Goal: Information Seeking & Learning: Learn about a topic

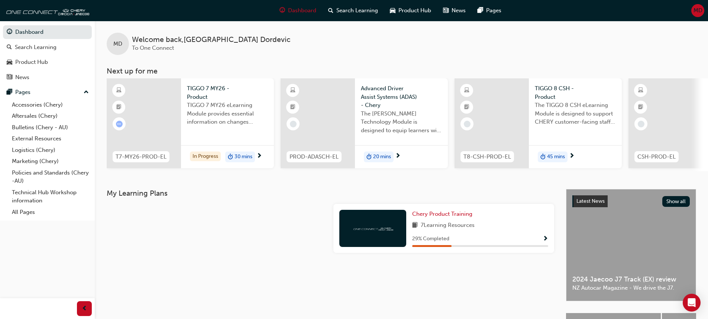
click at [145, 118] on div at bounding box center [144, 123] width 74 height 90
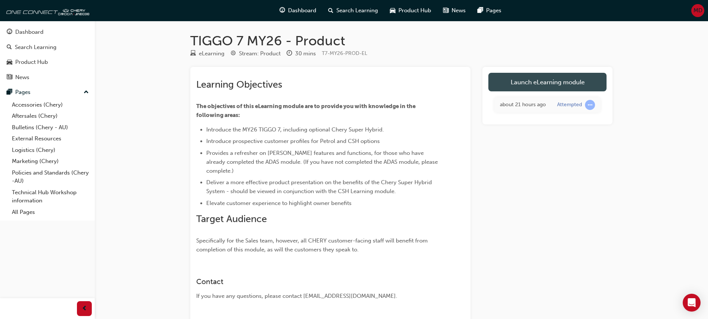
click at [512, 83] on link "Launch eLearning module" at bounding box center [547, 82] width 118 height 19
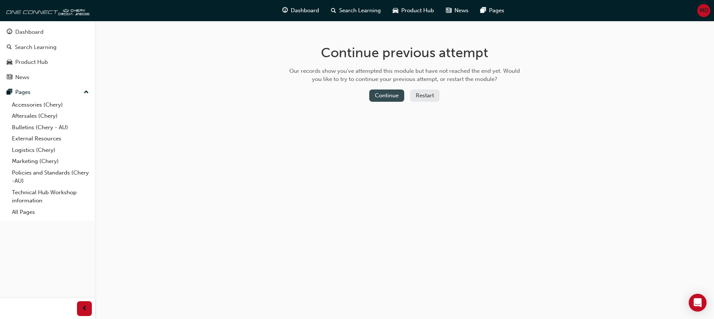
click at [391, 95] on button "Continue" at bounding box center [386, 96] width 35 height 12
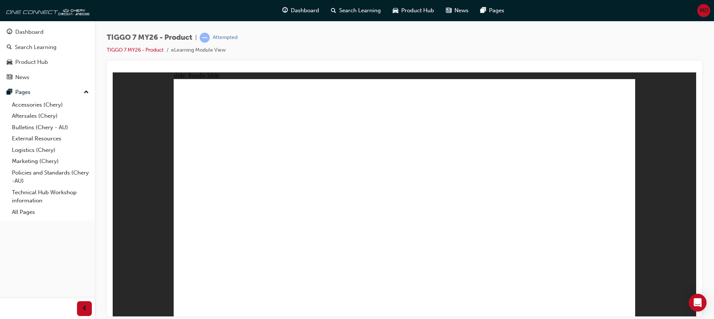
drag, startPoint x: 468, startPoint y: 103, endPoint x: 211, endPoint y: 212, distance: 279.1
drag, startPoint x: 515, startPoint y: 157, endPoint x: 398, endPoint y: 212, distance: 128.7
drag, startPoint x: 553, startPoint y: 105, endPoint x: 470, endPoint y: 211, distance: 134.5
drag, startPoint x: 388, startPoint y: 107, endPoint x: 571, endPoint y: 207, distance: 208.3
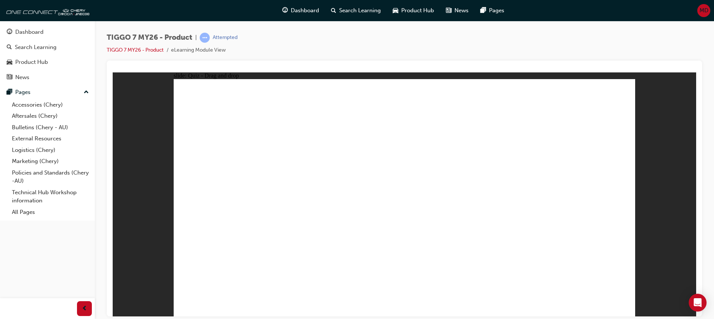
drag, startPoint x: 434, startPoint y: 152, endPoint x: 307, endPoint y: 207, distance: 138.2
drag, startPoint x: 307, startPoint y: 207, endPoint x: 316, endPoint y: 203, distance: 9.8
drag, startPoint x: 414, startPoint y: 133, endPoint x: 242, endPoint y: 226, distance: 195.1
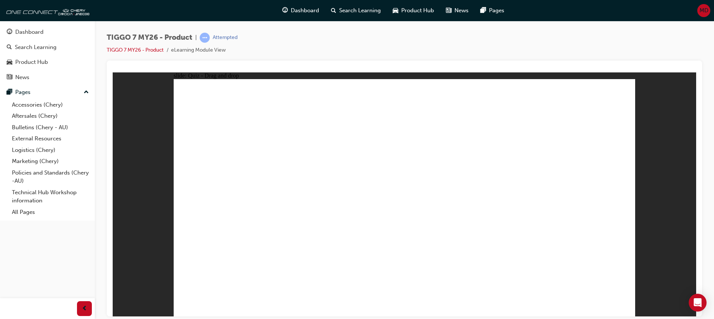
drag, startPoint x: 509, startPoint y: 129, endPoint x: 255, endPoint y: 242, distance: 277.4
drag, startPoint x: 593, startPoint y: 141, endPoint x: 449, endPoint y: 215, distance: 161.8
drag, startPoint x: 388, startPoint y: 103, endPoint x: 422, endPoint y: 243, distance: 144.6
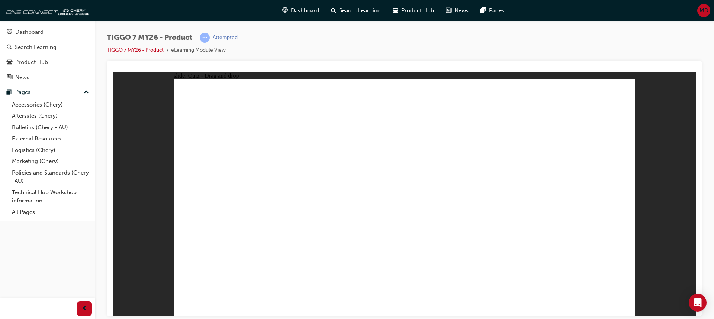
drag, startPoint x: 441, startPoint y: 103, endPoint x: 442, endPoint y: 226, distance: 123.8
drag, startPoint x: 487, startPoint y: 103, endPoint x: 484, endPoint y: 225, distance: 122.7
drag, startPoint x: 537, startPoint y: 103, endPoint x: 526, endPoint y: 229, distance: 126.8
drag, startPoint x: 581, startPoint y: 101, endPoint x: 409, endPoint y: 241, distance: 221.2
drag, startPoint x: 400, startPoint y: 122, endPoint x: 452, endPoint y: 238, distance: 126.9
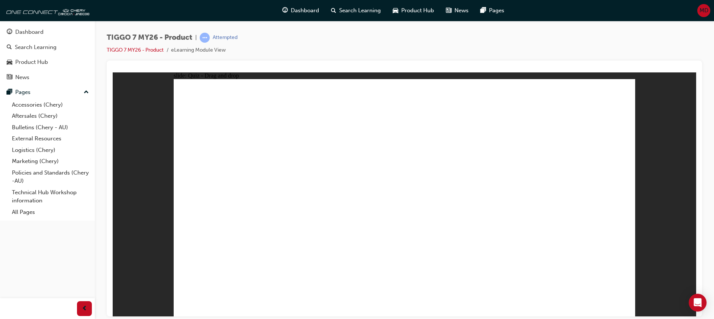
drag, startPoint x: 445, startPoint y: 125, endPoint x: 486, endPoint y: 240, distance: 122.2
drag, startPoint x: 485, startPoint y: 122, endPoint x: 513, endPoint y: 237, distance: 118.3
drag, startPoint x: 534, startPoint y: 123, endPoint x: 399, endPoint y: 252, distance: 186.4
drag, startPoint x: 580, startPoint y: 122, endPoint x: 458, endPoint y: 245, distance: 174.3
drag, startPoint x: 450, startPoint y: 142, endPoint x: 492, endPoint y: 245, distance: 110.9
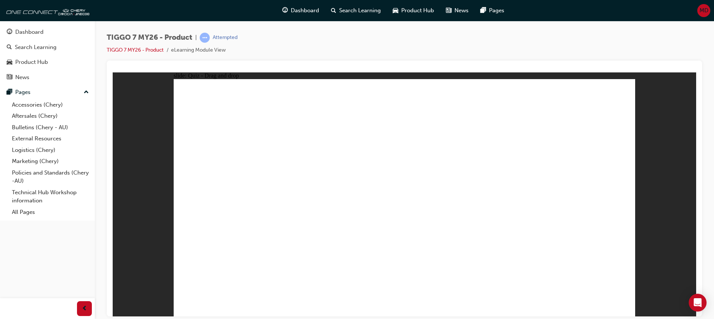
drag, startPoint x: 486, startPoint y: 144, endPoint x: 518, endPoint y: 252, distance: 112.2
drag, startPoint x: 534, startPoint y: 141, endPoint x: 439, endPoint y: 265, distance: 155.9
drag, startPoint x: 584, startPoint y: 123, endPoint x: 466, endPoint y: 229, distance: 158.4
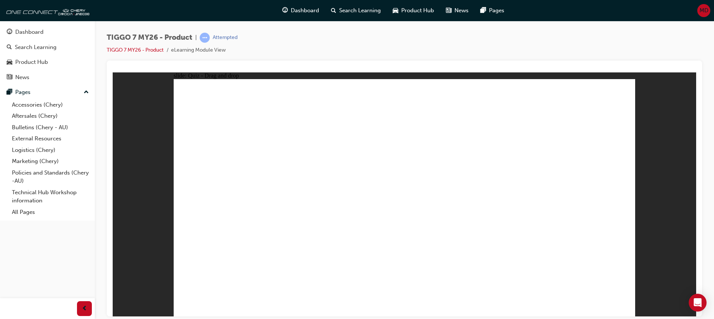
drag, startPoint x: 494, startPoint y: 116, endPoint x: 272, endPoint y: 216, distance: 243.2
drag, startPoint x: 415, startPoint y: 118, endPoint x: 288, endPoint y: 220, distance: 162.7
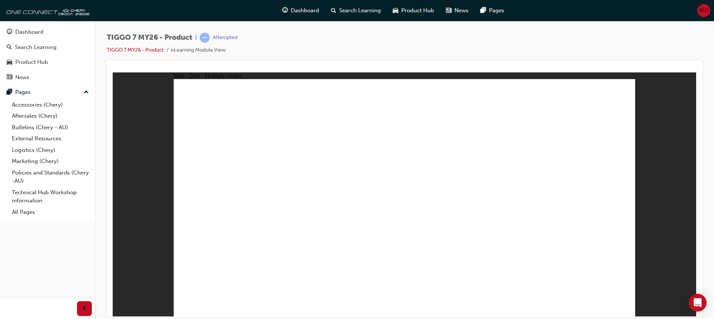
radio input "true"
drag, startPoint x: 494, startPoint y: 141, endPoint x: 485, endPoint y: 227, distance: 85.9
drag, startPoint x: 416, startPoint y: 121, endPoint x: 503, endPoint y: 213, distance: 126.5
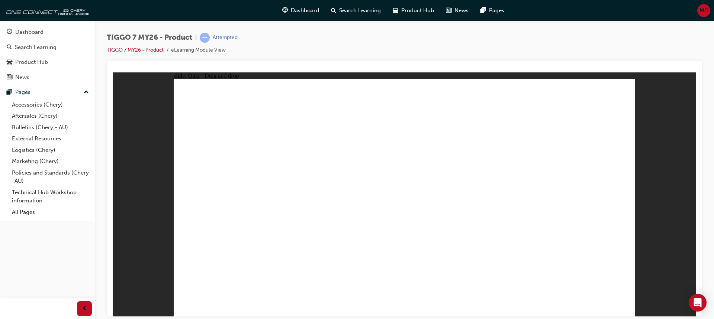
drag, startPoint x: 409, startPoint y: 106, endPoint x: 429, endPoint y: 236, distance: 131.3
drag, startPoint x: 473, startPoint y: 120, endPoint x: 488, endPoint y: 235, distance: 115.8
drag, startPoint x: 482, startPoint y: 106, endPoint x: 436, endPoint y: 246, distance: 147.9
drag, startPoint x: 550, startPoint y: 122, endPoint x: 490, endPoint y: 244, distance: 135.8
drag, startPoint x: 545, startPoint y: 99, endPoint x: 451, endPoint y: 251, distance: 178.8
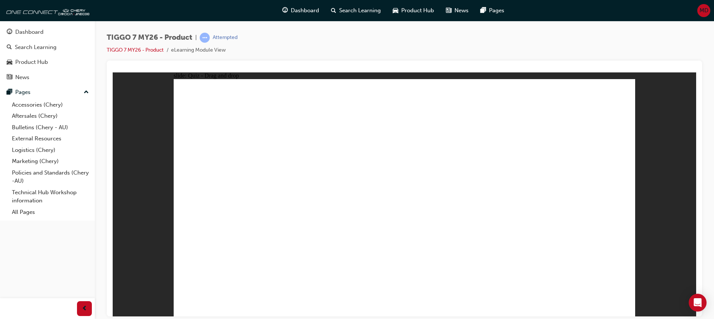
radio input "true"
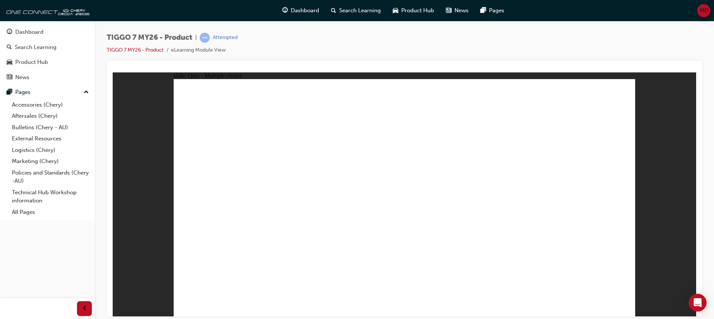
drag, startPoint x: 472, startPoint y: 95, endPoint x: 322, endPoint y: 199, distance: 183.3
drag, startPoint x: 593, startPoint y: 100, endPoint x: 415, endPoint y: 203, distance: 205.4
drag, startPoint x: 399, startPoint y: 101, endPoint x: 507, endPoint y: 206, distance: 150.6
drag, startPoint x: 529, startPoint y: 151, endPoint x: 583, endPoint y: 211, distance: 81.1
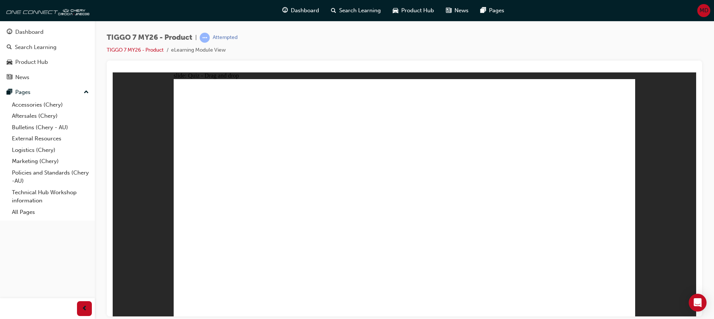
drag, startPoint x: 405, startPoint y: 210, endPoint x: 224, endPoint y: 204, distance: 181.1
drag, startPoint x: 437, startPoint y: 145, endPoint x: 419, endPoint y: 219, distance: 76.0
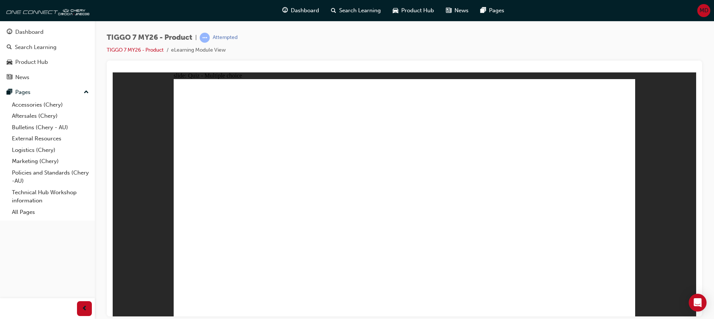
radio input "true"
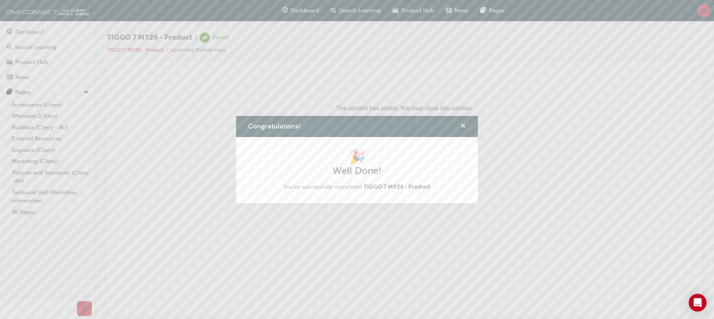
click at [463, 123] on span "cross-icon" at bounding box center [463, 126] width 6 height 7
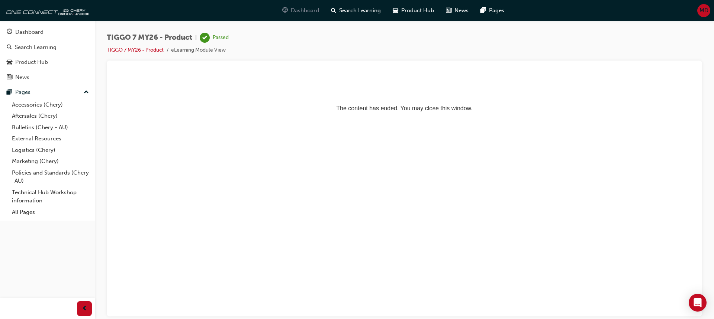
click at [294, 9] on span "Dashboard" at bounding box center [305, 10] width 28 height 9
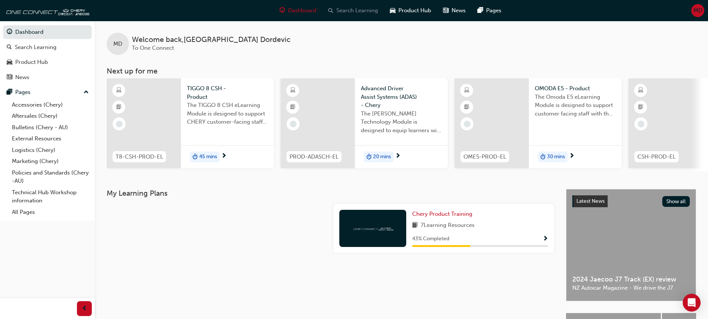
click at [338, 13] on span "Search Learning" at bounding box center [357, 10] width 42 height 9
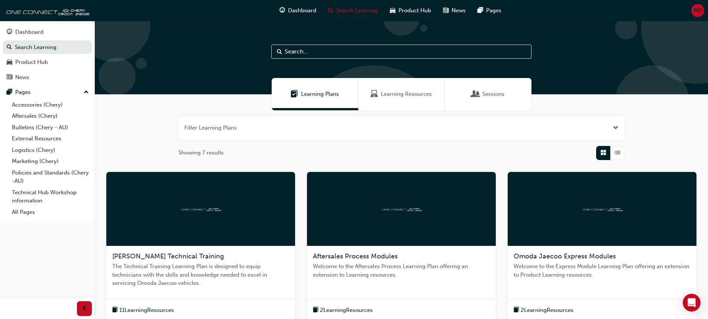
click at [481, 93] on div "Sessions" at bounding box center [488, 94] width 32 height 9
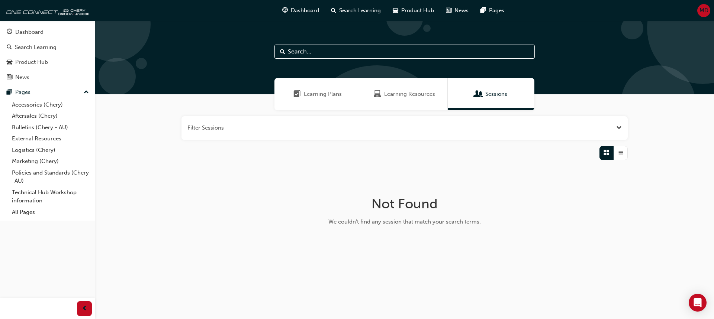
click at [413, 94] on span "Learning Resources" at bounding box center [409, 94] width 51 height 9
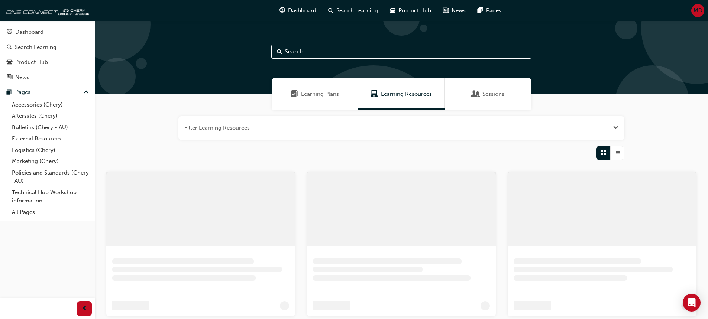
click at [308, 99] on div "Learning Plans" at bounding box center [315, 94] width 87 height 32
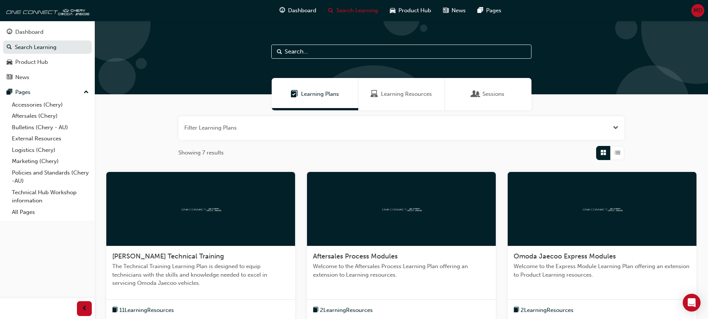
click at [472, 88] on div "Sessions" at bounding box center [488, 94] width 87 height 32
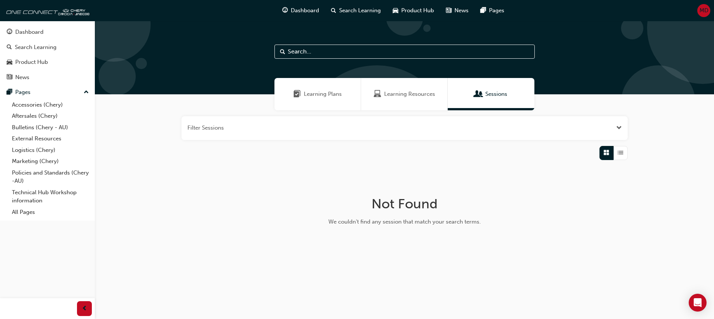
click at [618, 130] on span "Open the filter" at bounding box center [619, 128] width 6 height 9
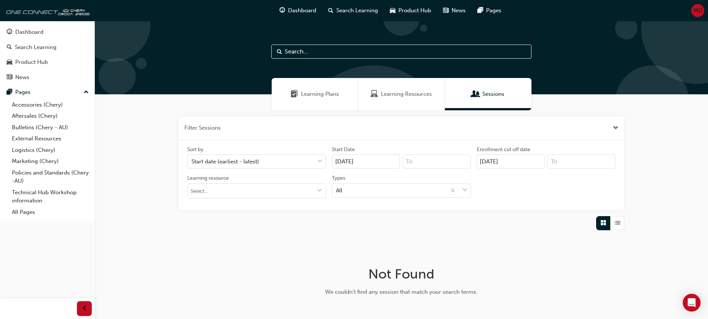
click at [330, 253] on div "Not Found We couldn't find any session that match your search terms." at bounding box center [402, 284] width 242 height 84
click at [297, 14] on span "Dashboard" at bounding box center [302, 10] width 28 height 9
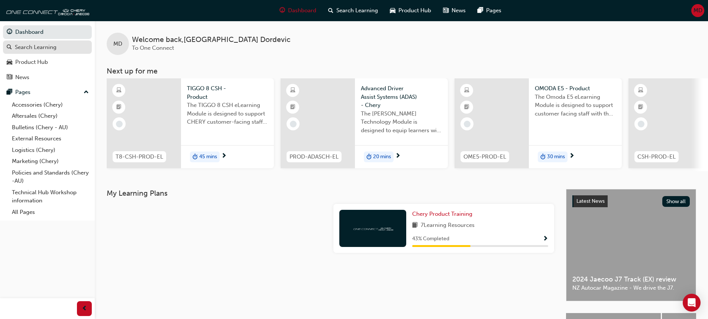
click at [48, 49] on div "Search Learning" at bounding box center [36, 47] width 42 height 9
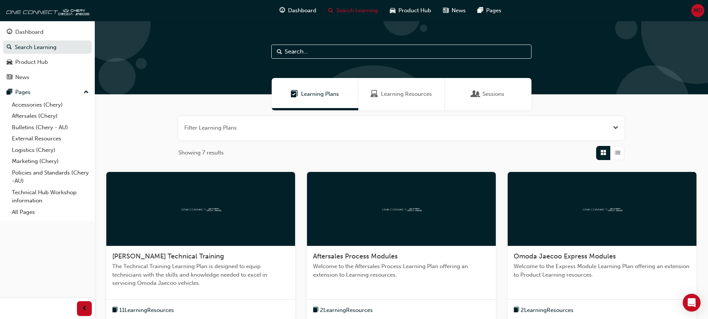
click at [417, 97] on span "Learning Resources" at bounding box center [406, 94] width 51 height 9
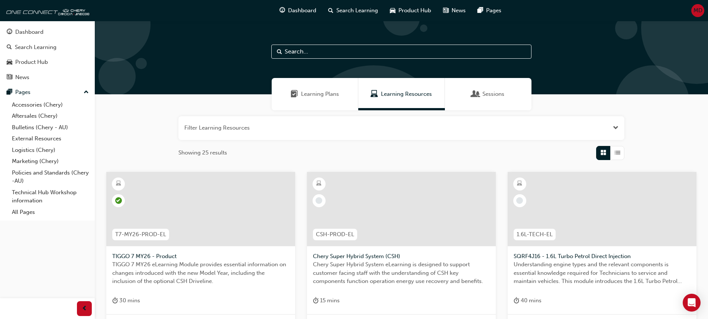
click at [471, 93] on div "Sessions" at bounding box center [488, 94] width 87 height 32
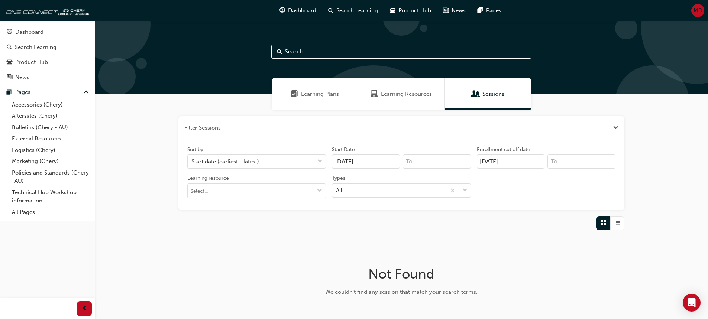
click at [592, 123] on button "button" at bounding box center [401, 128] width 446 height 24
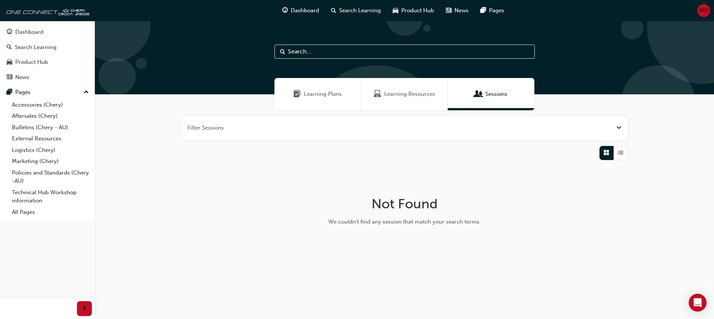
click at [590, 125] on button "button" at bounding box center [404, 128] width 446 height 24
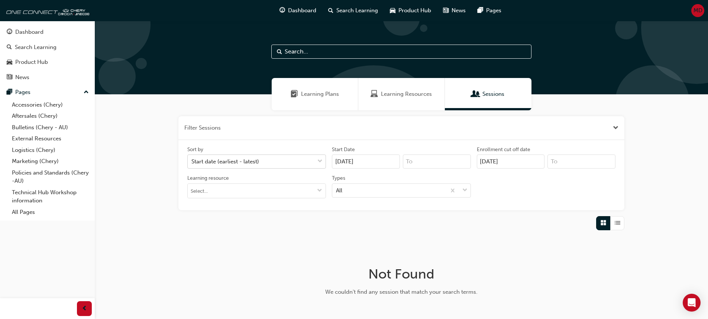
click at [321, 162] on span "down-icon" at bounding box center [319, 162] width 5 height 10
click at [192, 162] on input "Sort by Start date (earliest - latest)" at bounding box center [191, 161] width 1 height 6
click at [321, 162] on span "down-icon" at bounding box center [319, 162] width 5 height 10
click at [192, 162] on input "Sort by 0 results available. Select is focused ,type to refine list, press Down…" at bounding box center [191, 161] width 1 height 6
click at [305, 95] on span "Learning Plans" at bounding box center [320, 94] width 38 height 9
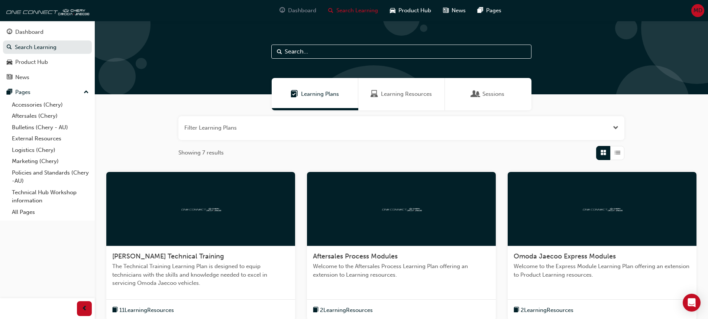
click at [314, 10] on span "Dashboard" at bounding box center [302, 10] width 28 height 9
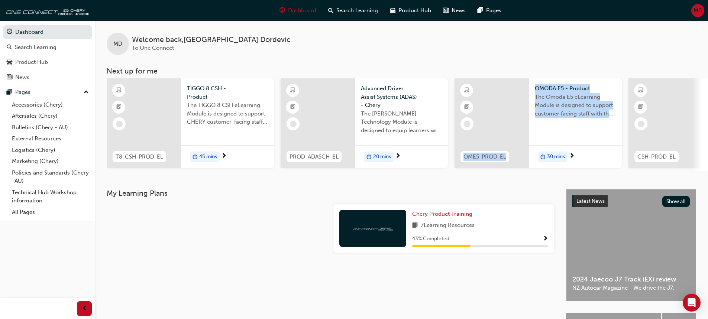
drag, startPoint x: 438, startPoint y: 174, endPoint x: 545, endPoint y: 172, distance: 107.1
click at [544, 171] on div "T8-CSH-PROD-EL TIGGO 8 CSH - Product The TIGGO 8 CSH eLearning Module is design…" at bounding box center [407, 124] width 601 height 93
click at [525, 178] on div "MD Welcome back , [PERSON_NAME] To One Connect Next up for me T8-CSH-PROD-EL TI…" at bounding box center [401, 105] width 613 height 168
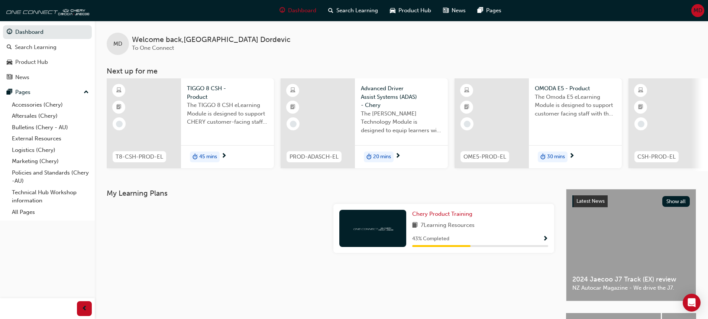
click at [554, 133] on div "OMODA E5 - Product The Omoda E5 eLearning Module is designed to support custome…" at bounding box center [575, 123] width 93 height 90
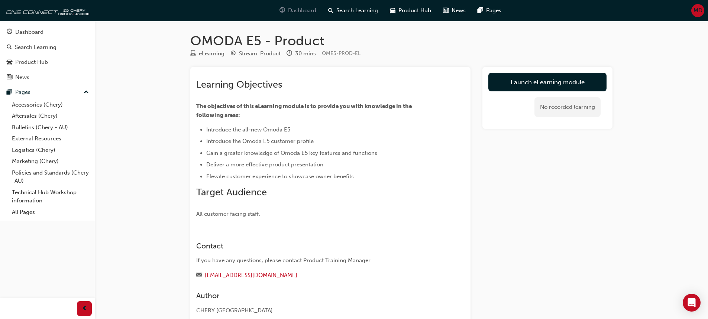
click at [280, 9] on span "guage-icon" at bounding box center [283, 10] width 6 height 9
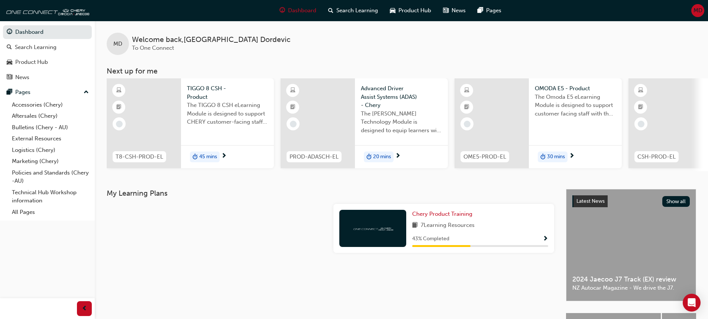
click at [545, 242] on span "Show Progress" at bounding box center [546, 239] width 6 height 7
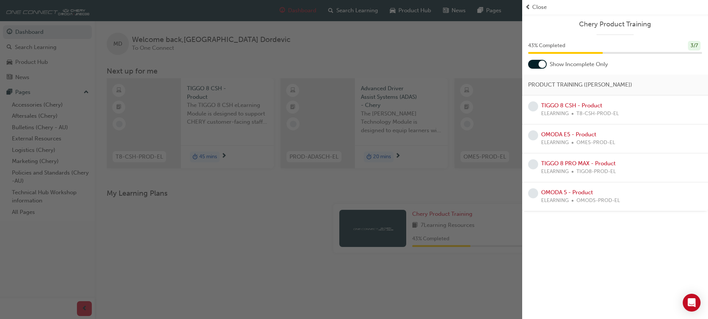
click at [536, 64] on div at bounding box center [537, 64] width 19 height 9
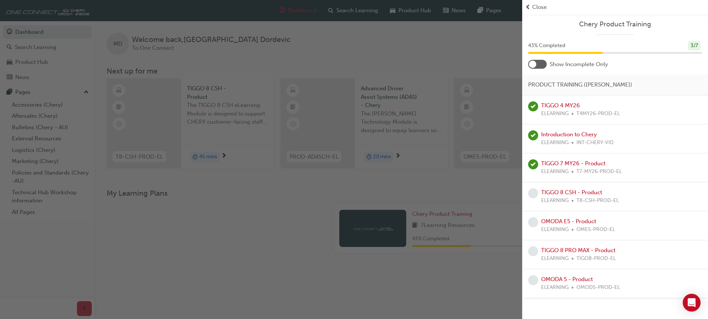
click at [307, 211] on div "button" at bounding box center [261, 159] width 522 height 319
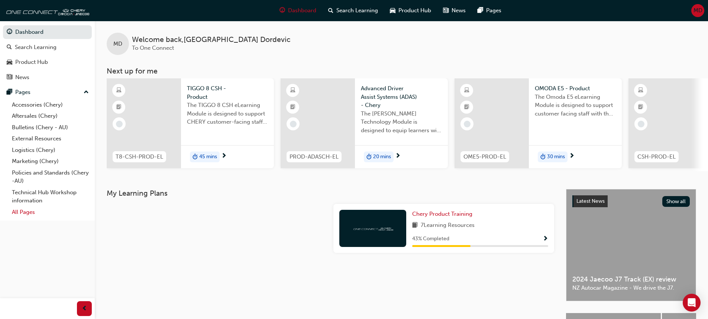
click at [19, 209] on link "All Pages" at bounding box center [50, 213] width 83 height 12
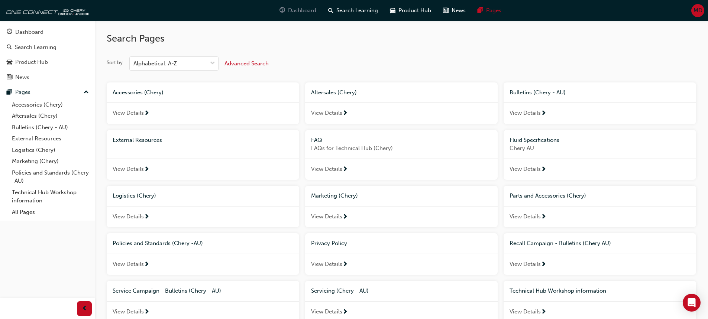
click at [304, 12] on span "Dashboard" at bounding box center [302, 10] width 28 height 9
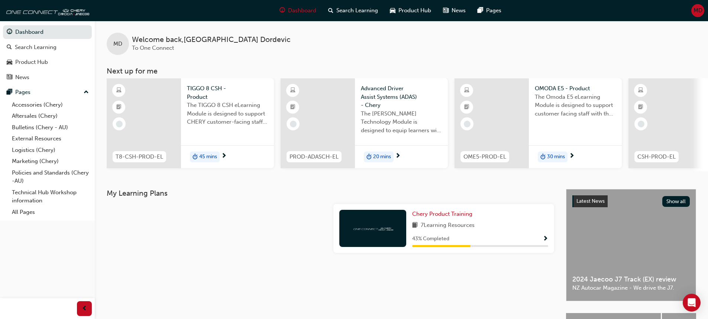
click at [334, 113] on div at bounding box center [318, 123] width 74 height 90
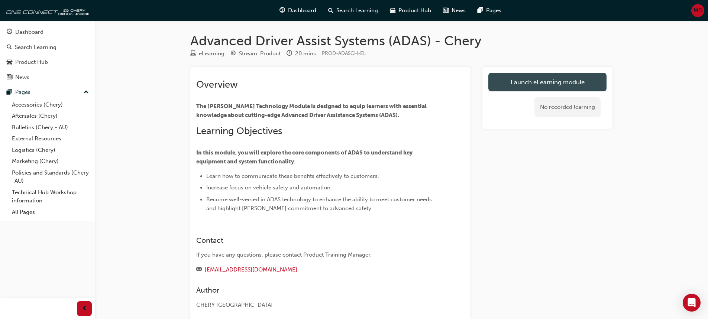
click at [532, 85] on link "Launch eLearning module" at bounding box center [547, 82] width 118 height 19
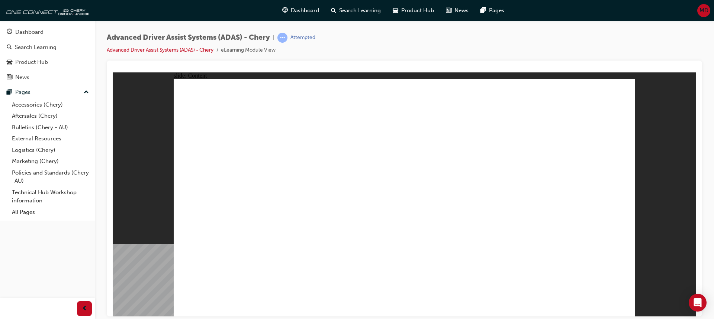
drag, startPoint x: 585, startPoint y: 149, endPoint x: 590, endPoint y: 171, distance: 22.7
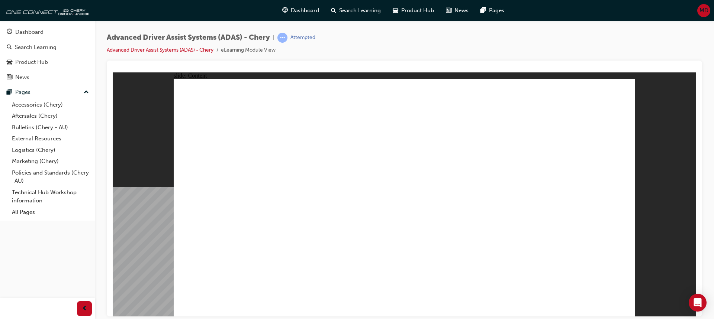
drag, startPoint x: 240, startPoint y: 136, endPoint x: 241, endPoint y: 130, distance: 5.6
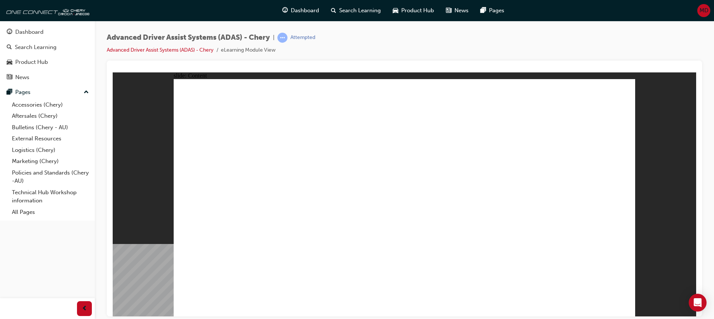
drag, startPoint x: 236, startPoint y: 268, endPoint x: 426, endPoint y: 140, distance: 229.2
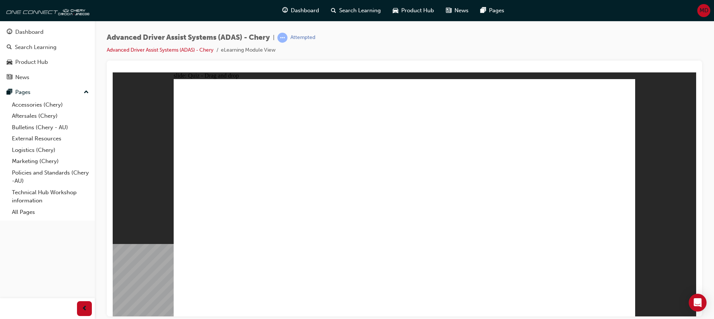
drag, startPoint x: 385, startPoint y: 101, endPoint x: 241, endPoint y: 259, distance: 213.4
drag, startPoint x: 222, startPoint y: 263, endPoint x: 523, endPoint y: 101, distance: 341.9
drag, startPoint x: 449, startPoint y: 269, endPoint x: 520, endPoint y: 125, distance: 160.3
drag, startPoint x: 537, startPoint y: 267, endPoint x: 539, endPoint y: 129, distance: 137.6
drag, startPoint x: 386, startPoint y: 273, endPoint x: 395, endPoint y: 118, distance: 155.6
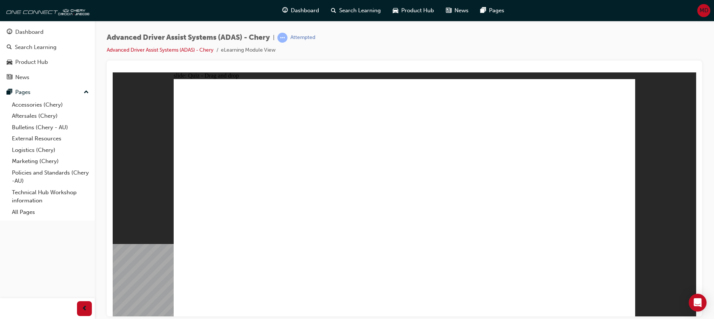
drag, startPoint x: 301, startPoint y: 269, endPoint x: 387, endPoint y: 136, distance: 158.0
checkbox input "true"
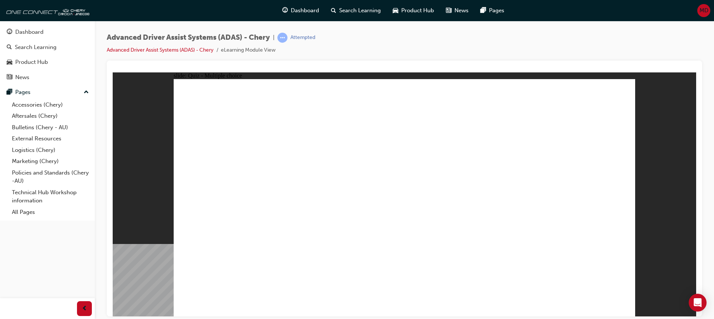
checkbox input "true"
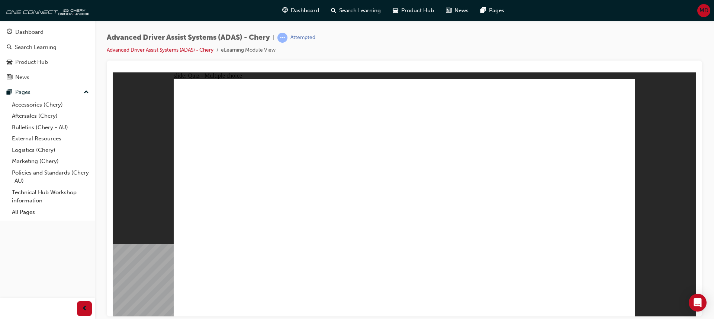
checkbox input "true"
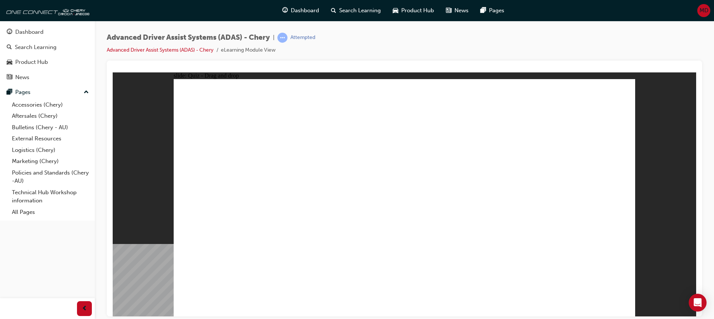
drag, startPoint x: 394, startPoint y: 104, endPoint x: 436, endPoint y: 236, distance: 138.4
drag, startPoint x: 413, startPoint y: 122, endPoint x: 450, endPoint y: 229, distance: 112.7
drag, startPoint x: 549, startPoint y: 123, endPoint x: 519, endPoint y: 232, distance: 112.3
drag, startPoint x: 431, startPoint y: 114, endPoint x: 222, endPoint y: 223, distance: 235.9
drag, startPoint x: 446, startPoint y: 124, endPoint x: 300, endPoint y: 214, distance: 171.6
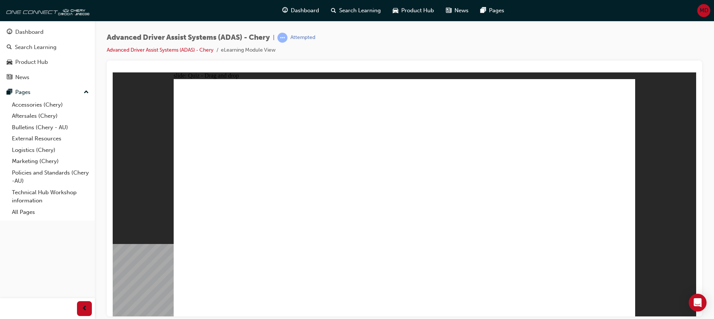
drag, startPoint x: 491, startPoint y: 122, endPoint x: 298, endPoint y: 229, distance: 220.5
drag, startPoint x: 516, startPoint y: 99, endPoint x: 239, endPoint y: 235, distance: 307.7
drag, startPoint x: 554, startPoint y: 103, endPoint x: 254, endPoint y: 236, distance: 328.3
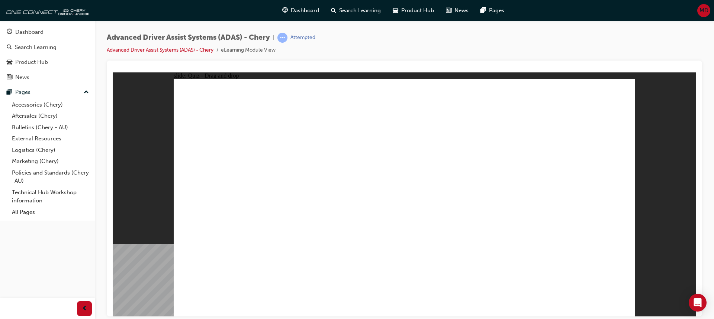
drag, startPoint x: 228, startPoint y: 266, endPoint x: 525, endPoint y: 112, distance: 334.4
drag, startPoint x: 434, startPoint y: 264, endPoint x: 516, endPoint y: 126, distance: 160.8
drag, startPoint x: 508, startPoint y: 256, endPoint x: 516, endPoint y: 114, distance: 141.8
drag, startPoint x: 314, startPoint y: 268, endPoint x: 384, endPoint y: 112, distance: 171.4
drag, startPoint x: 376, startPoint y: 265, endPoint x: 390, endPoint y: 121, distance: 144.5
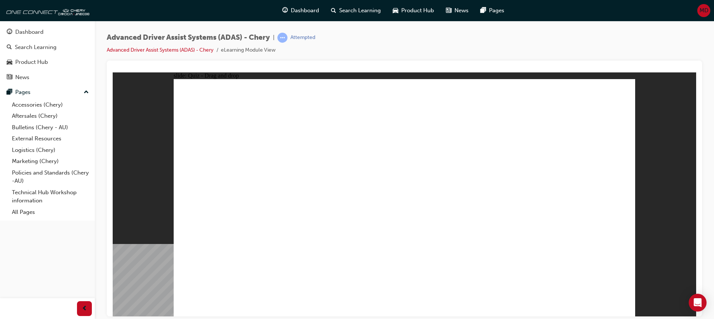
checkbox input "true"
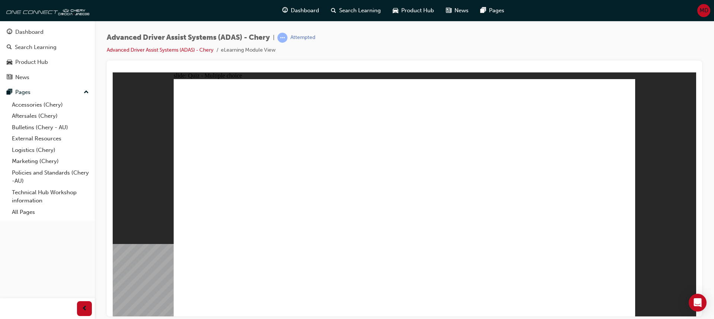
checkbox input "true"
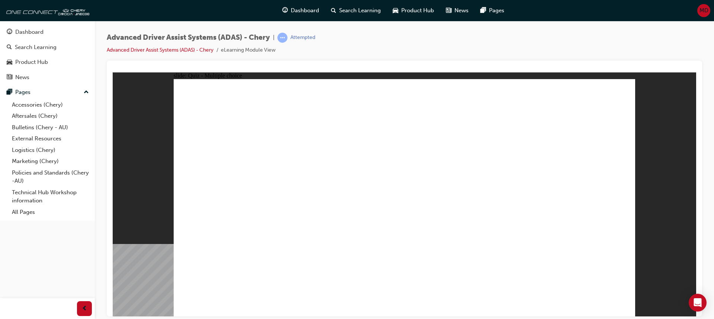
checkbox input "true"
drag, startPoint x: 400, startPoint y: 103, endPoint x: 424, endPoint y: 235, distance: 133.9
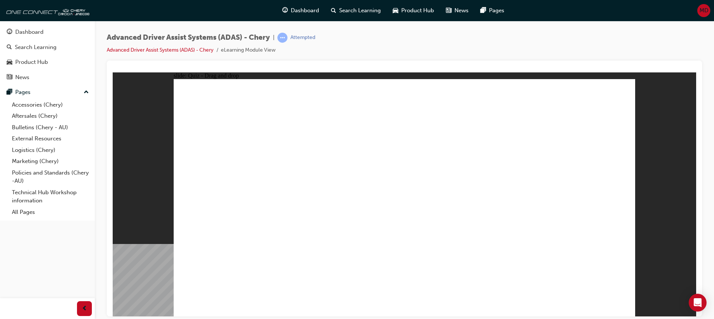
drag, startPoint x: 459, startPoint y: 106, endPoint x: 463, endPoint y: 229, distance: 123.1
drag, startPoint x: 497, startPoint y: 104, endPoint x: 290, endPoint y: 235, distance: 245.8
drag, startPoint x: 535, startPoint y: 110, endPoint x: 284, endPoint y: 229, distance: 277.7
drag, startPoint x: 410, startPoint y: 123, endPoint x: 477, endPoint y: 237, distance: 131.8
drag, startPoint x: 461, startPoint y: 125, endPoint x: 325, endPoint y: 232, distance: 173.9
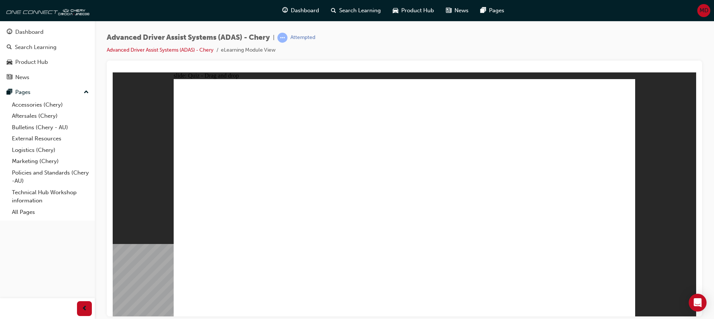
drag, startPoint x: 510, startPoint y: 125, endPoint x: 526, endPoint y: 232, distance: 108.2
drag, startPoint x: 541, startPoint y: 123, endPoint x: 451, endPoint y: 243, distance: 150.0
click at [28, 34] on div "Dashboard" at bounding box center [29, 32] width 28 height 9
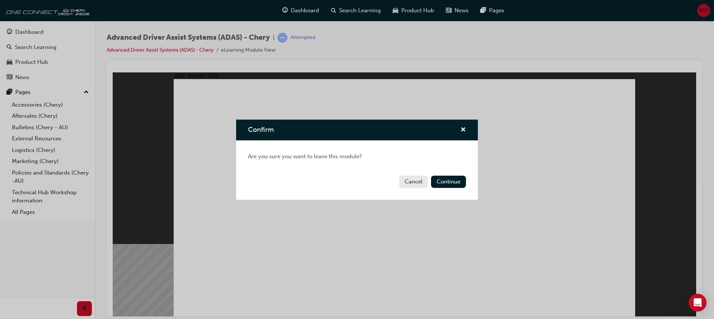
click at [455, 174] on div "Cancel Continue" at bounding box center [357, 186] width 242 height 27
click at [456, 178] on button "Continue" at bounding box center [448, 182] width 35 height 12
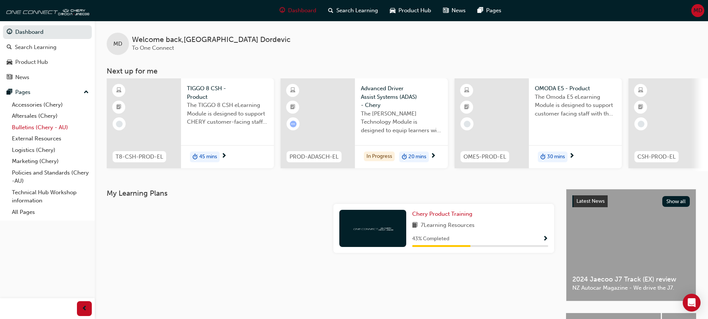
click at [47, 130] on link "Bulletins (Chery - AU)" at bounding box center [50, 128] width 83 height 12
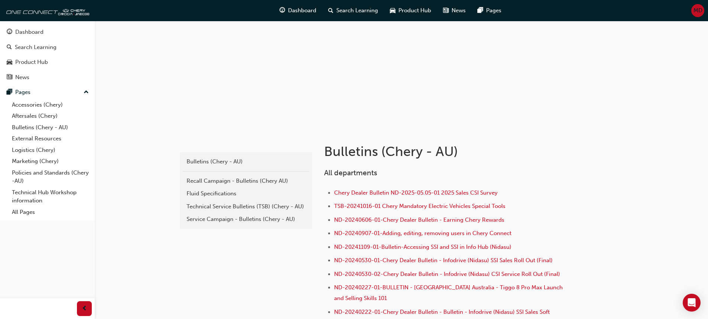
scroll to position [119, 0]
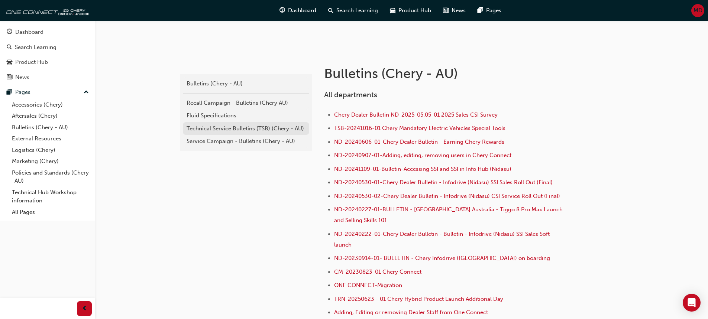
click at [222, 127] on div "Technical Service Bulletins (TSB) (Chery - AU)" at bounding box center [246, 129] width 119 height 9
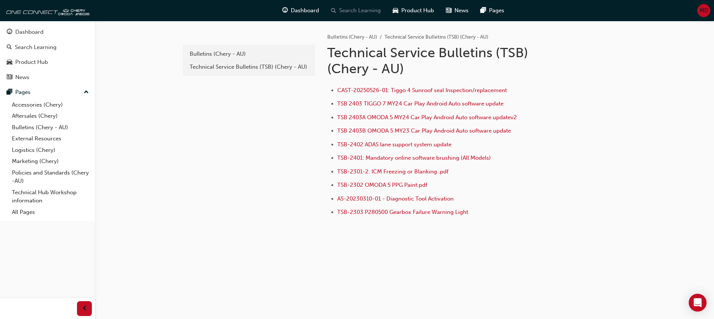
click at [352, 12] on span "Search Learning" at bounding box center [360, 10] width 42 height 9
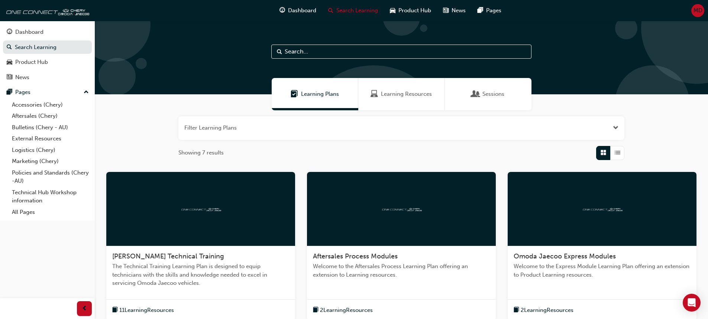
click at [307, 53] on input "text" at bounding box center [401, 52] width 260 height 14
click at [21, 28] on div "Dashboard" at bounding box center [47, 32] width 81 height 9
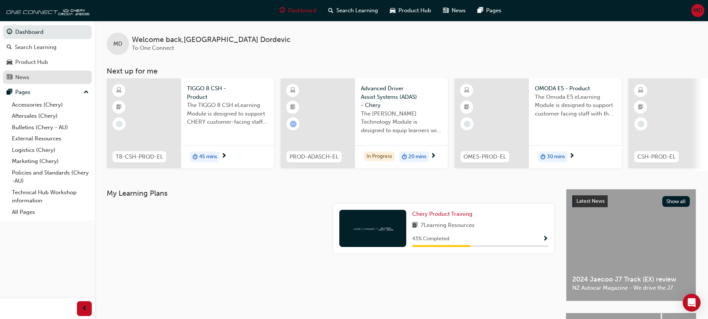
click at [15, 74] on div "News" at bounding box center [47, 77] width 81 height 9
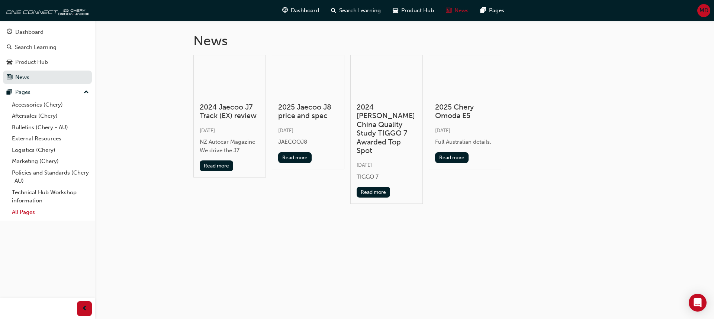
click at [36, 214] on link "All Pages" at bounding box center [50, 213] width 83 height 12
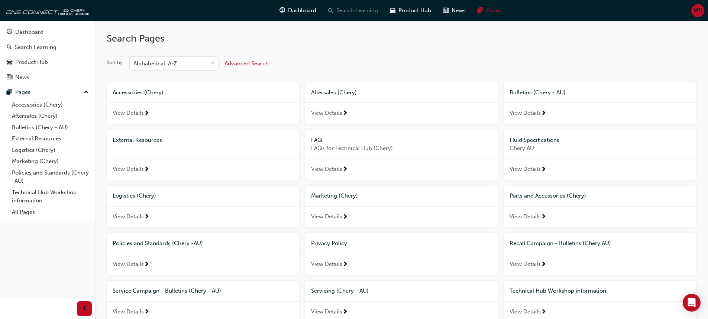
click at [352, 13] on span "Search Learning" at bounding box center [357, 10] width 42 height 9
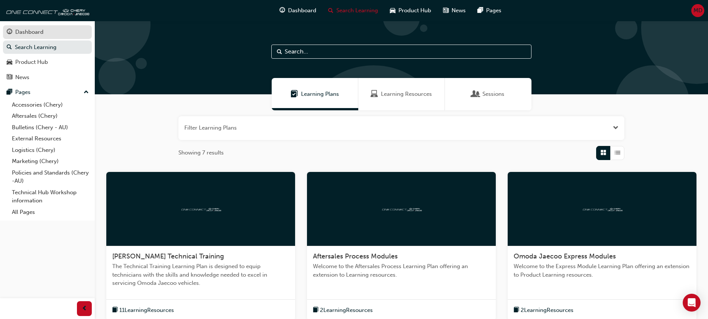
click at [30, 26] on link "Dashboard" at bounding box center [47, 32] width 89 height 14
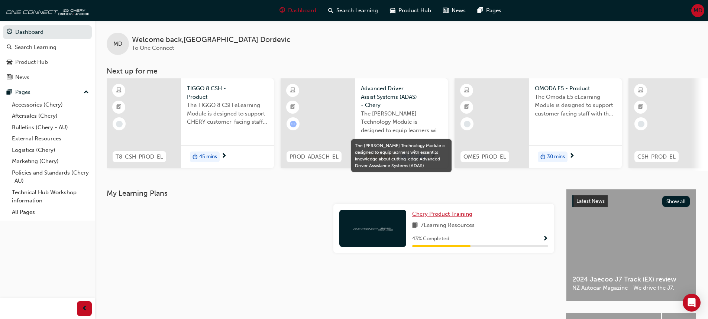
click at [434, 217] on span "Chery Product Training" at bounding box center [442, 214] width 60 height 7
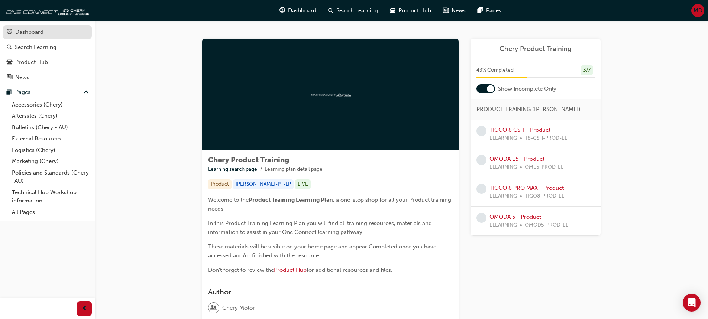
click at [34, 30] on div "Dashboard" at bounding box center [29, 32] width 28 height 9
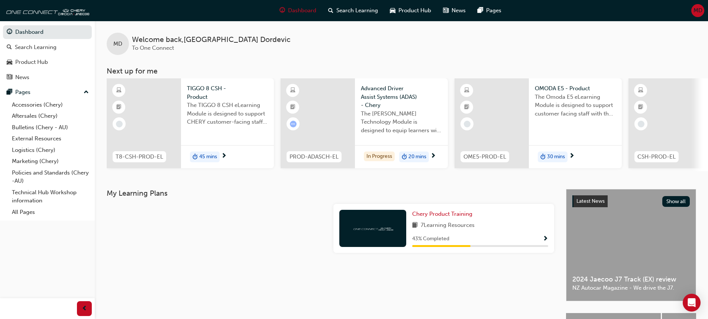
click at [406, 123] on span "The [PERSON_NAME] Technology Module is designed to equip learners with essentia…" at bounding box center [401, 122] width 81 height 25
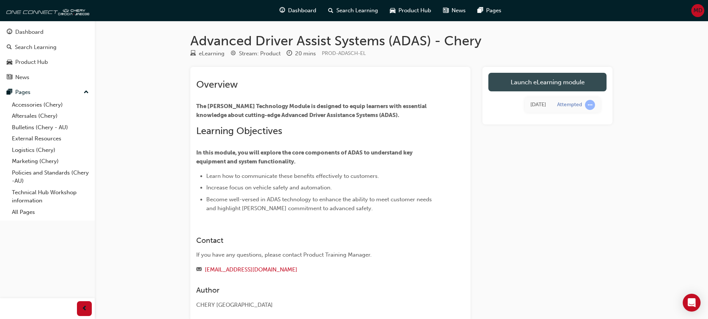
click at [544, 77] on link "Launch eLearning module" at bounding box center [547, 82] width 118 height 19
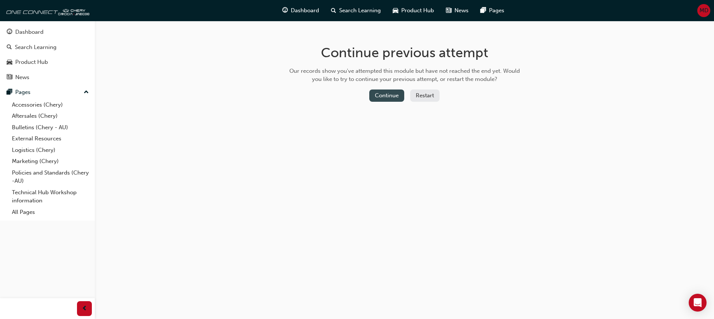
click at [377, 99] on button "Continue" at bounding box center [386, 96] width 35 height 12
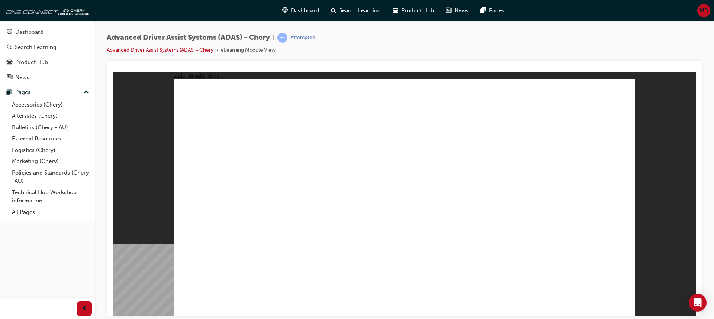
drag, startPoint x: 230, startPoint y: 275, endPoint x: 591, endPoint y: 124, distance: 391.1
drag, startPoint x: 440, startPoint y: 276, endPoint x: 514, endPoint y: 155, distance: 141.8
drag, startPoint x: 522, startPoint y: 270, endPoint x: 545, endPoint y: 151, distance: 121.8
drag, startPoint x: 306, startPoint y: 271, endPoint x: 397, endPoint y: 143, distance: 156.6
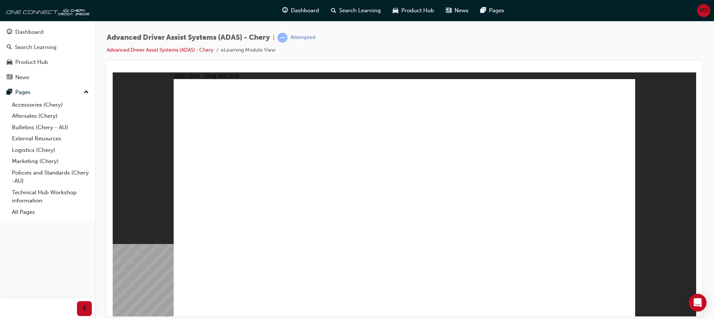
drag, startPoint x: 386, startPoint y: 267, endPoint x: 400, endPoint y: 156, distance: 111.6
checkbox input "true"
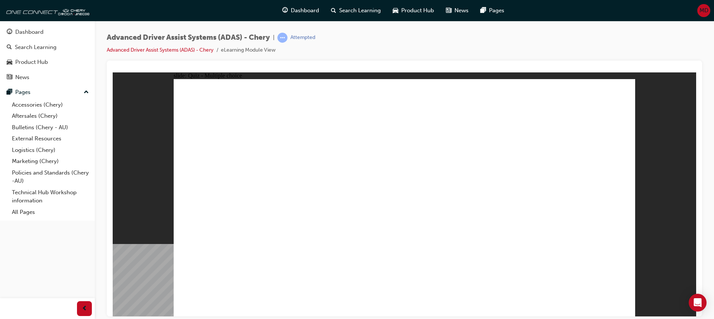
checkbox input "true"
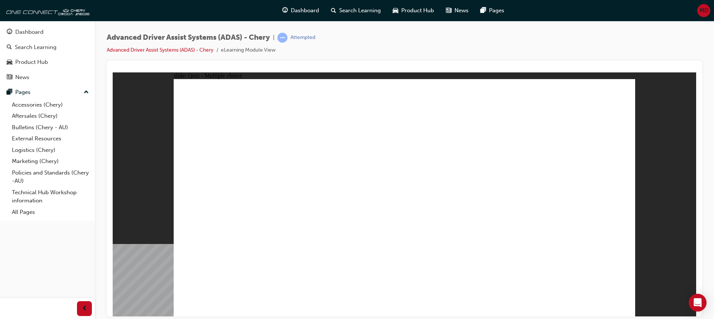
checkbox input "true"
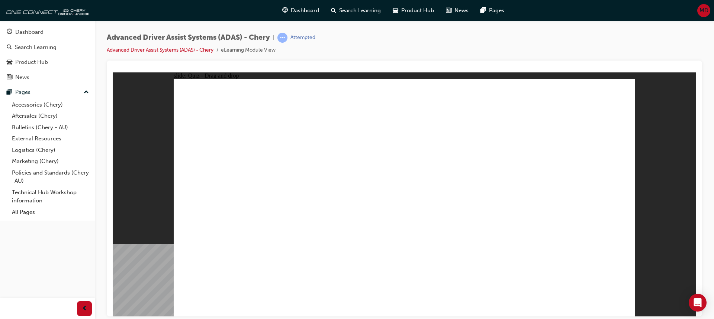
drag, startPoint x: 411, startPoint y: 101, endPoint x: 320, endPoint y: 241, distance: 166.4
drag, startPoint x: 458, startPoint y: 99, endPoint x: 303, endPoint y: 222, distance: 198.2
drag, startPoint x: 542, startPoint y: 103, endPoint x: 538, endPoint y: 106, distance: 5.3
drag, startPoint x: 403, startPoint y: 122, endPoint x: 437, endPoint y: 238, distance: 121.1
drag, startPoint x: 550, startPoint y: 99, endPoint x: 309, endPoint y: 239, distance: 279.0
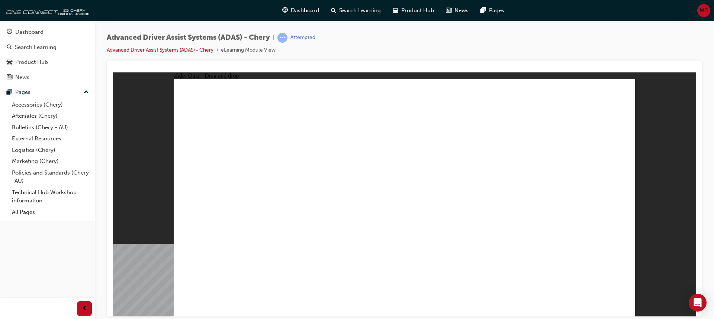
drag, startPoint x: 459, startPoint y: 124, endPoint x: 333, endPoint y: 249, distance: 177.7
drag, startPoint x: 506, startPoint y: 122, endPoint x: 487, endPoint y: 230, distance: 109.8
drag, startPoint x: 514, startPoint y: 103, endPoint x: 341, endPoint y: 232, distance: 215.9
drag, startPoint x: 548, startPoint y: 123, endPoint x: 482, endPoint y: 227, distance: 122.9
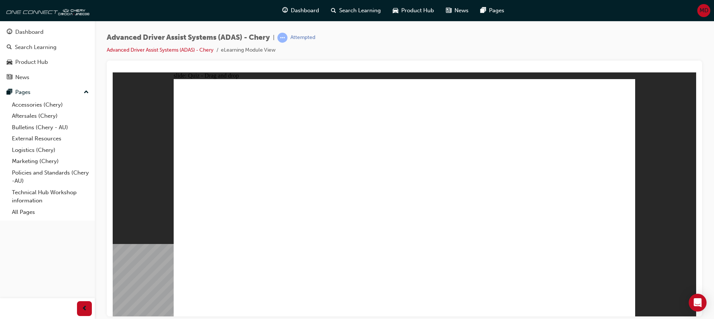
click at [22, 31] on div "Dashboard" at bounding box center [29, 32] width 28 height 9
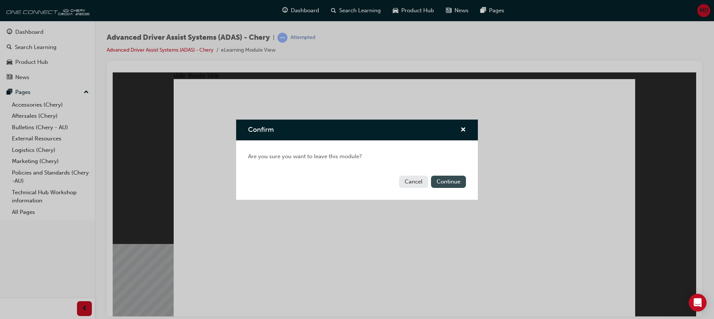
click at [452, 181] on button "Continue" at bounding box center [448, 182] width 35 height 12
